Goal: Browse casually

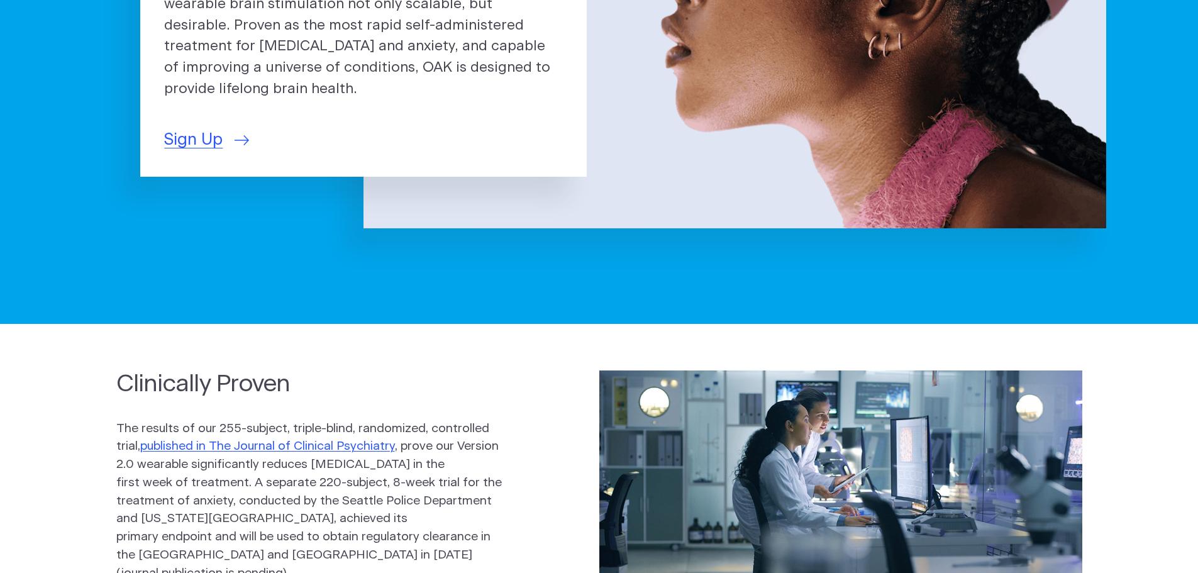
scroll to position [252, 0]
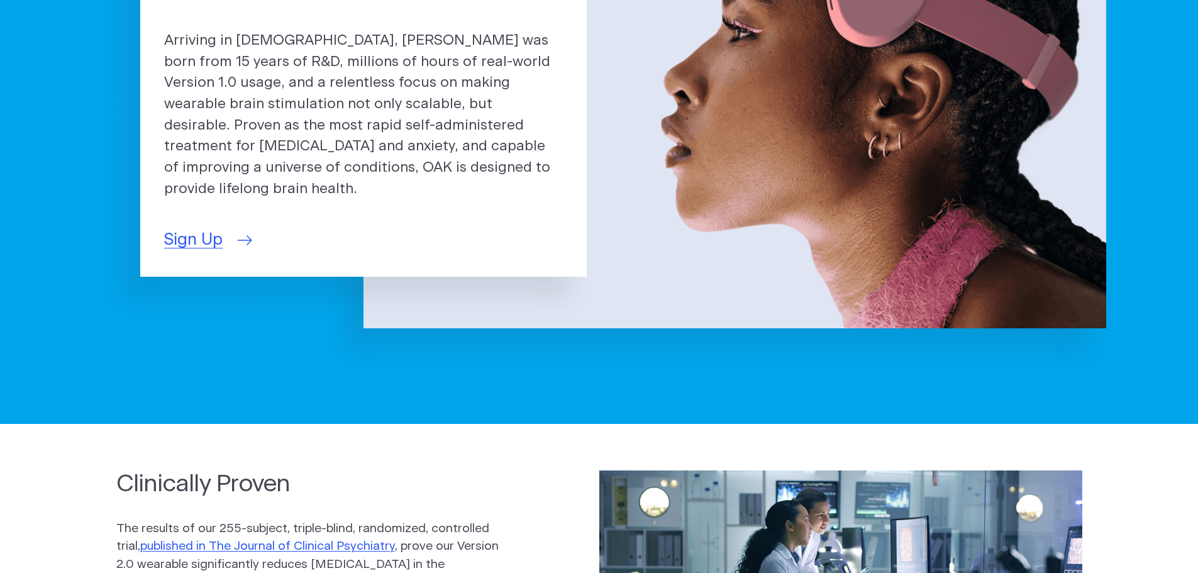
click at [203, 230] on span "Sign Up" at bounding box center [193, 240] width 58 height 25
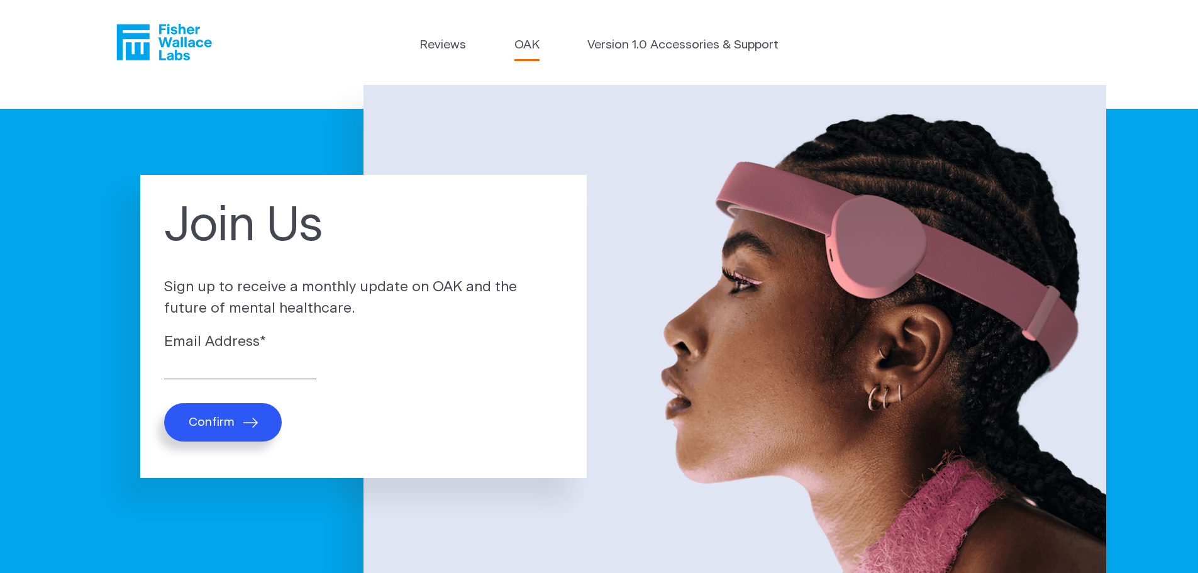
click at [530, 48] on link "OAK" at bounding box center [527, 45] width 25 height 18
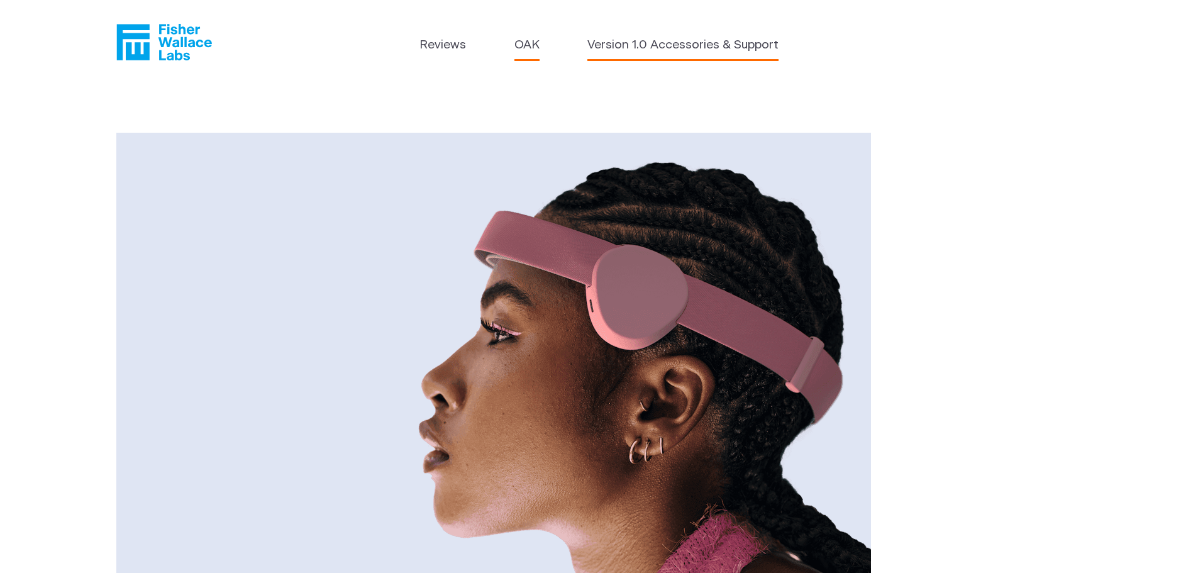
click at [616, 45] on link "Version 1.0 Accessories & Support" at bounding box center [682, 45] width 191 height 18
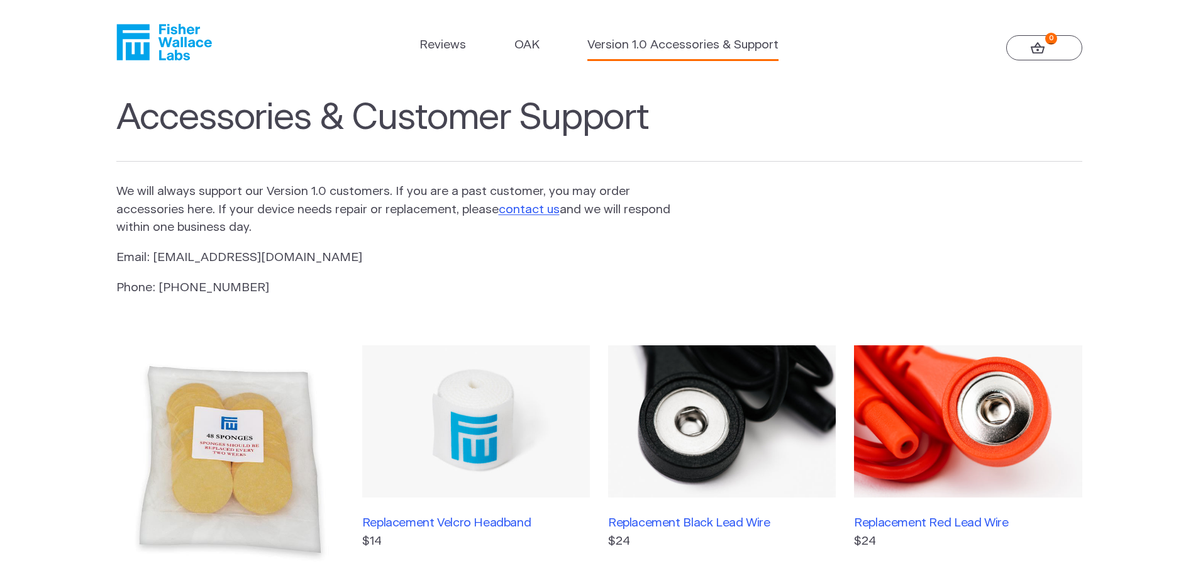
click at [1028, 54] on link "0" at bounding box center [1044, 47] width 76 height 25
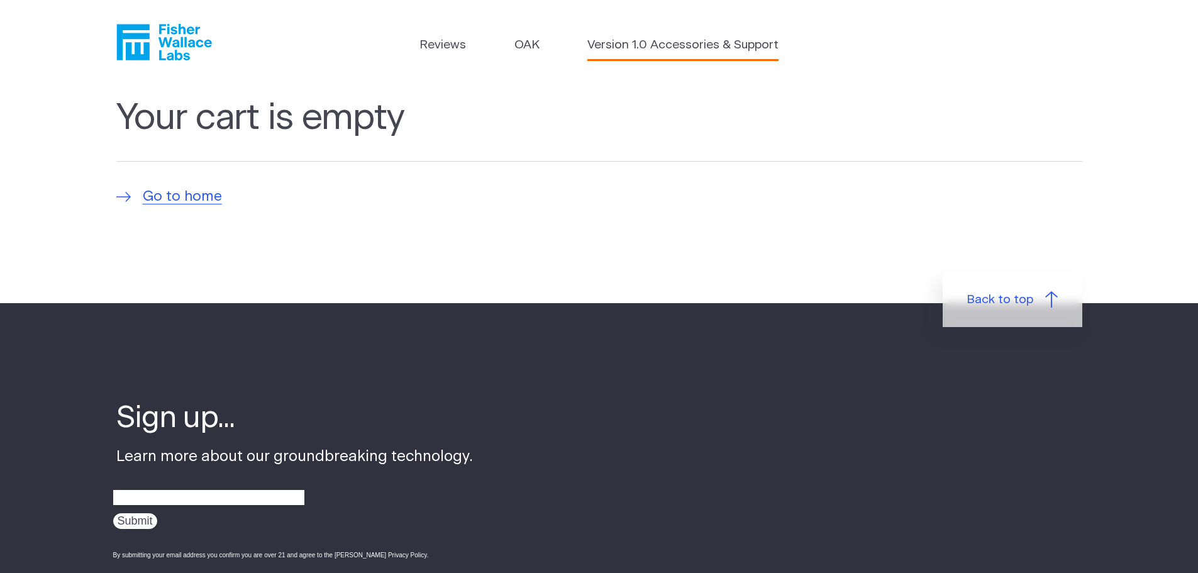
click at [668, 42] on link "Version 1.0 Accessories & Support" at bounding box center [682, 45] width 191 height 18
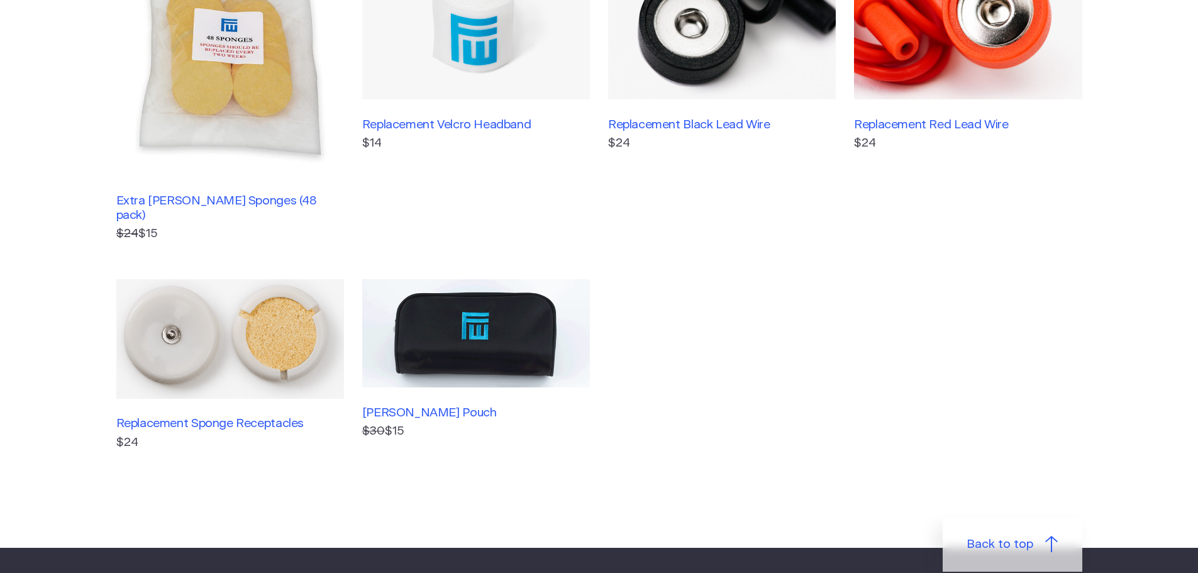
scroll to position [503, 0]
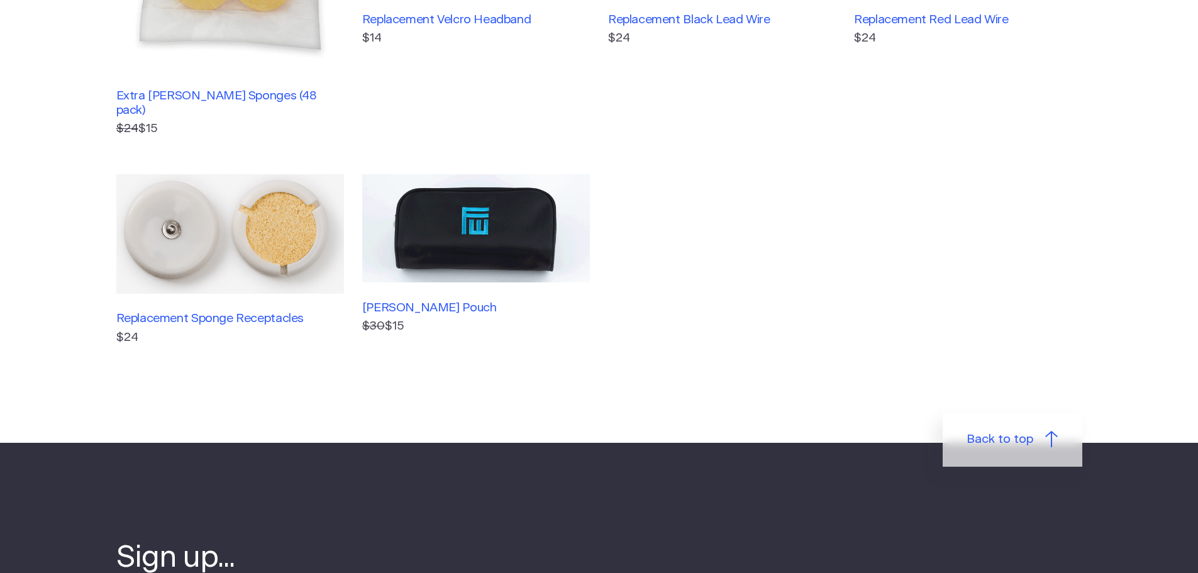
click at [364, 277] on link "Fisher Wallace Pouch $30 $15" at bounding box center [476, 260] width 228 height 172
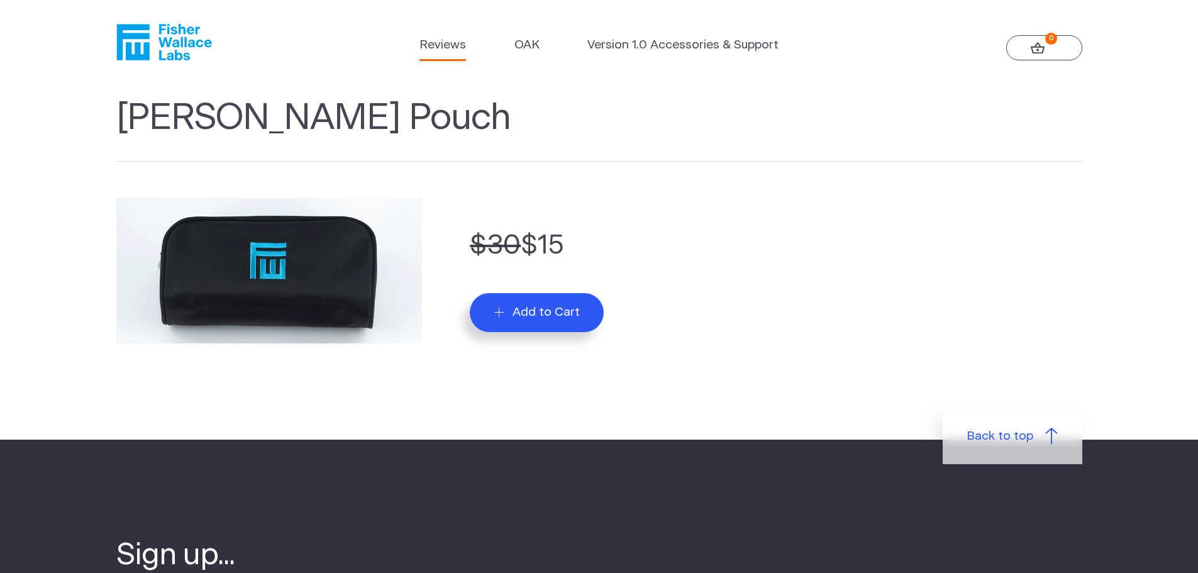
click at [459, 39] on link "Reviews" at bounding box center [443, 45] width 47 height 18
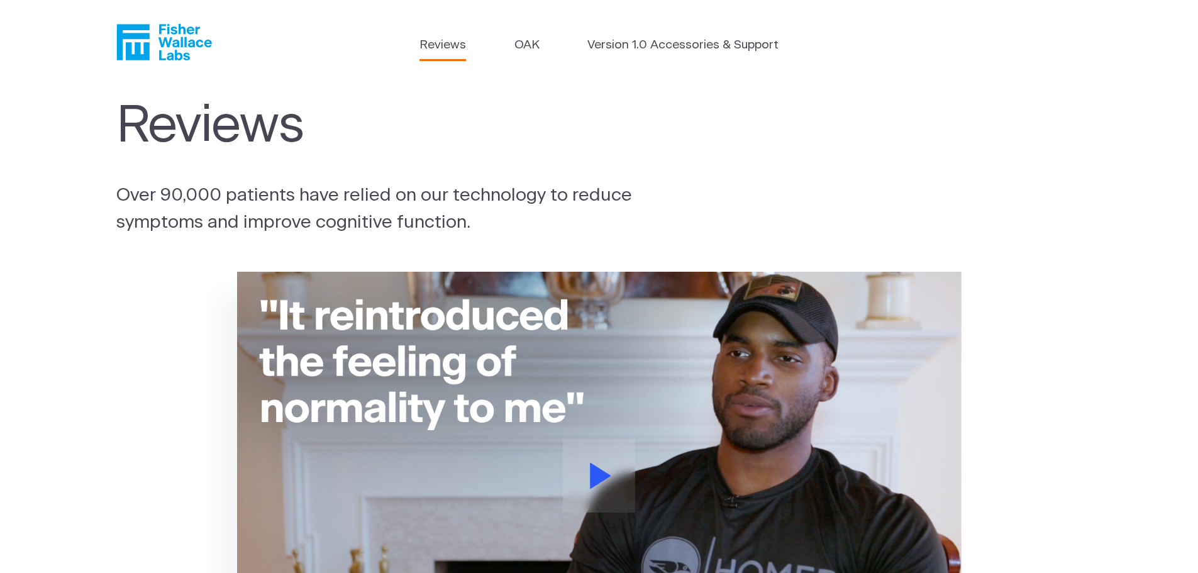
click at [166, 26] on icon "Fisher Wallace" at bounding box center [164, 42] width 96 height 36
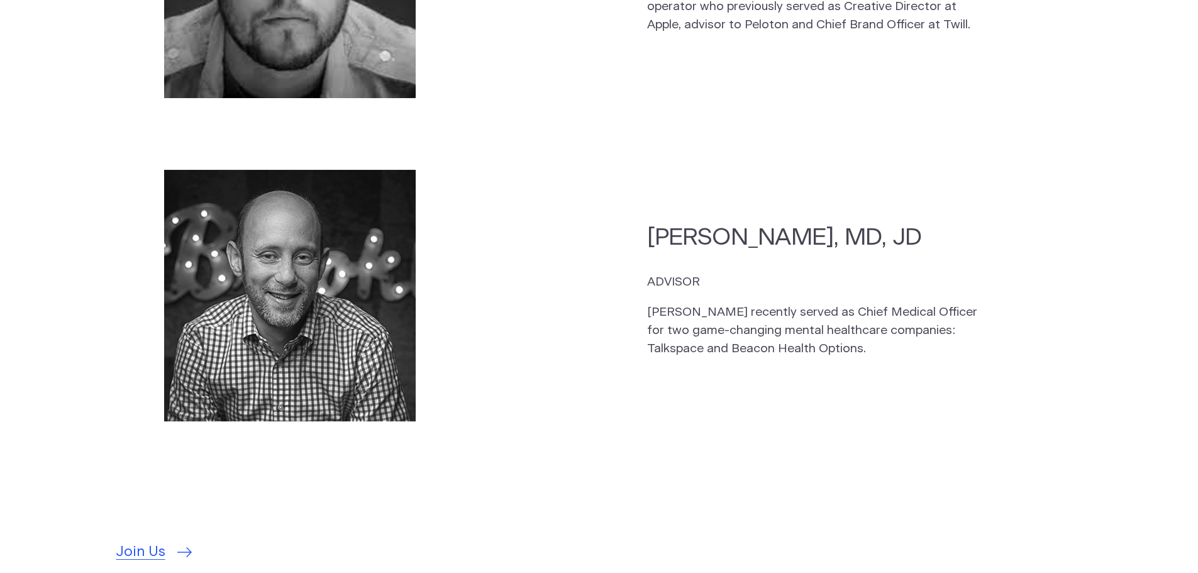
scroll to position [3648, 0]
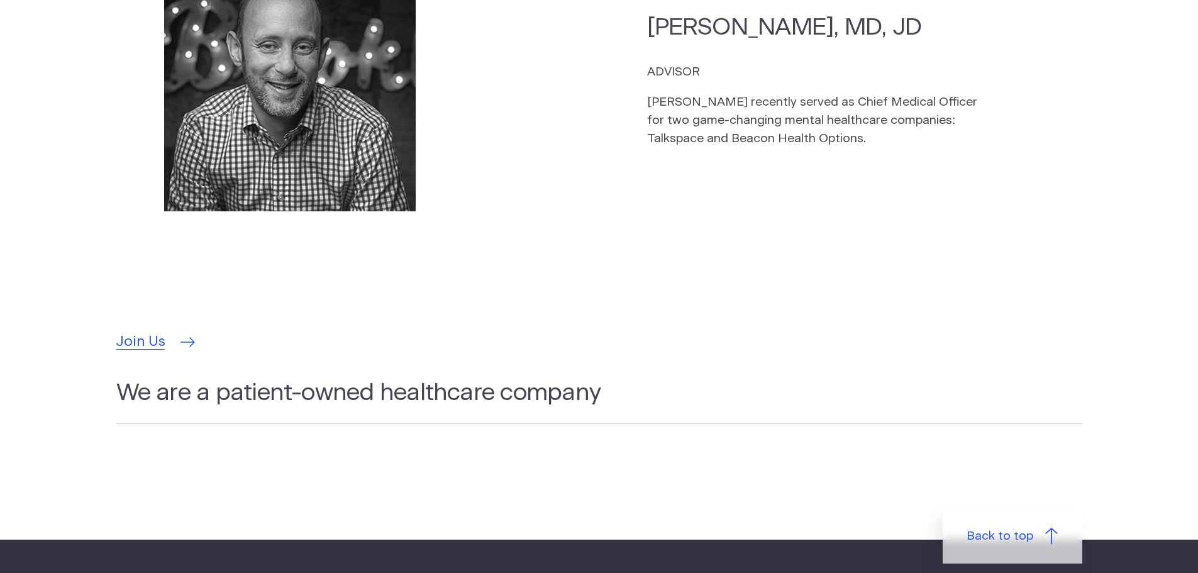
click at [179, 331] on link "Join Us" at bounding box center [153, 341] width 75 height 21
